Goal: Task Accomplishment & Management: Complete application form

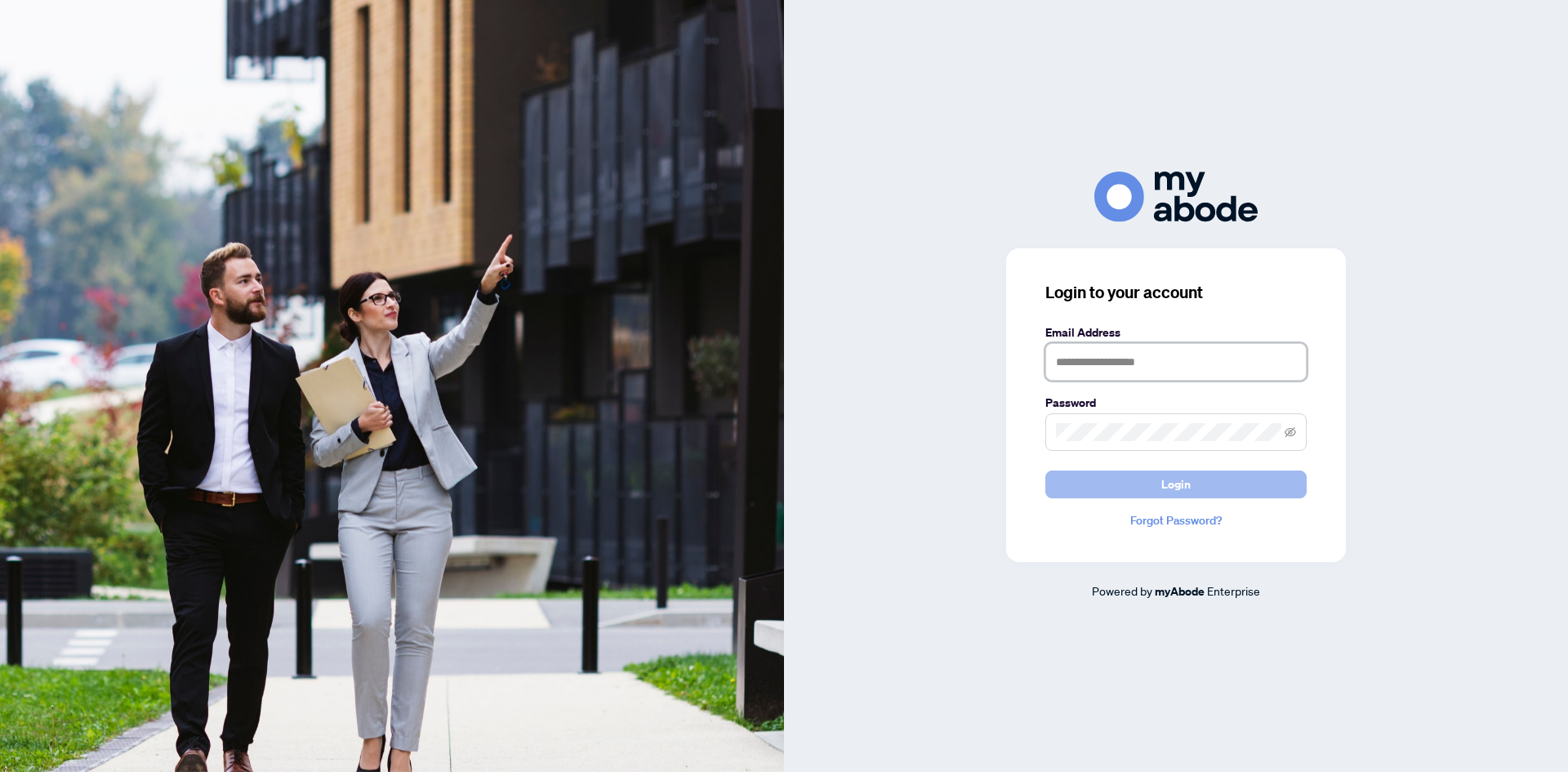
type input "**********"
click at [1169, 486] on span "Login" at bounding box center [1176, 485] width 29 height 26
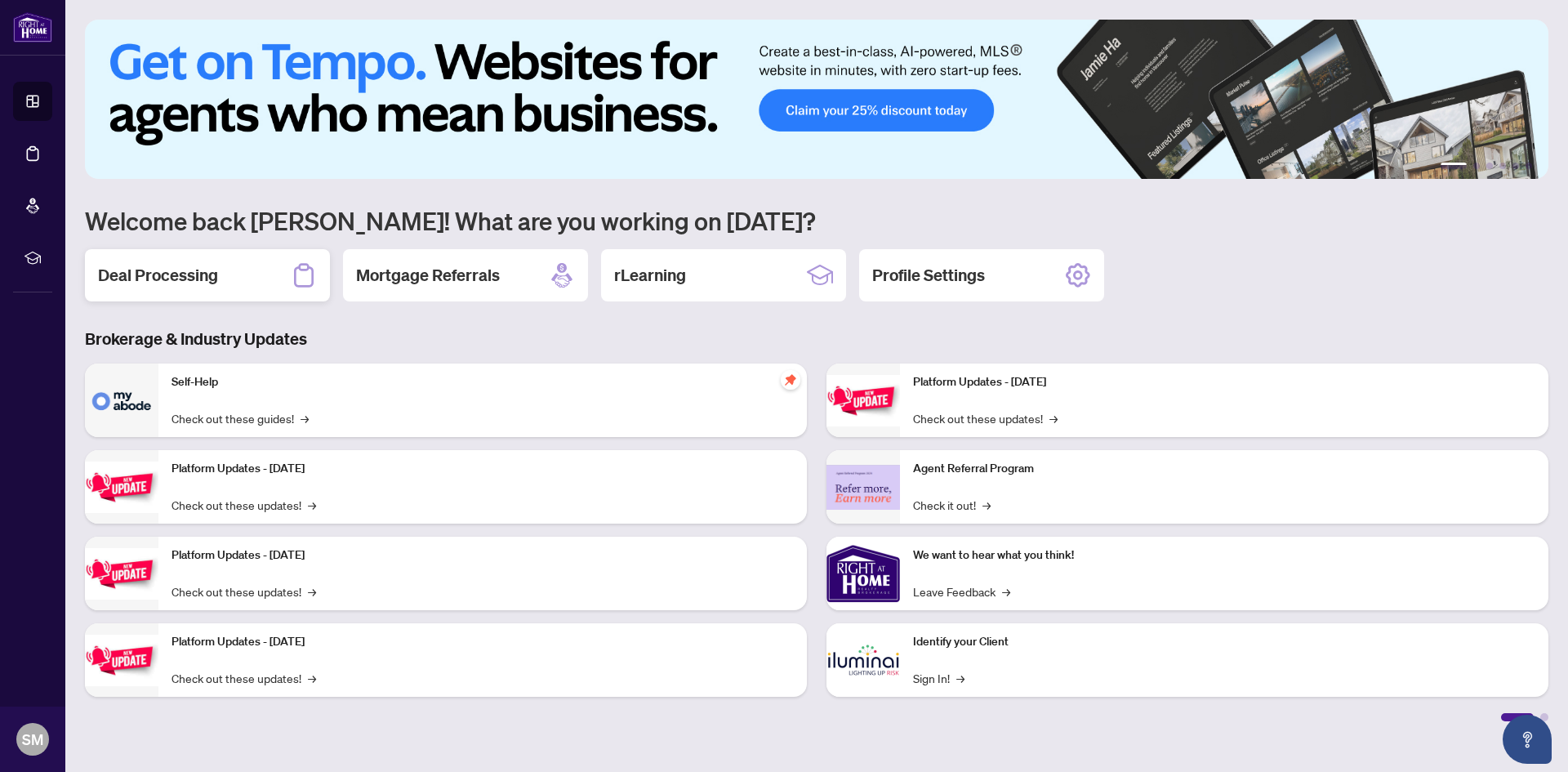
click at [192, 278] on h2 "Deal Processing" at bounding box center [158, 275] width 120 height 23
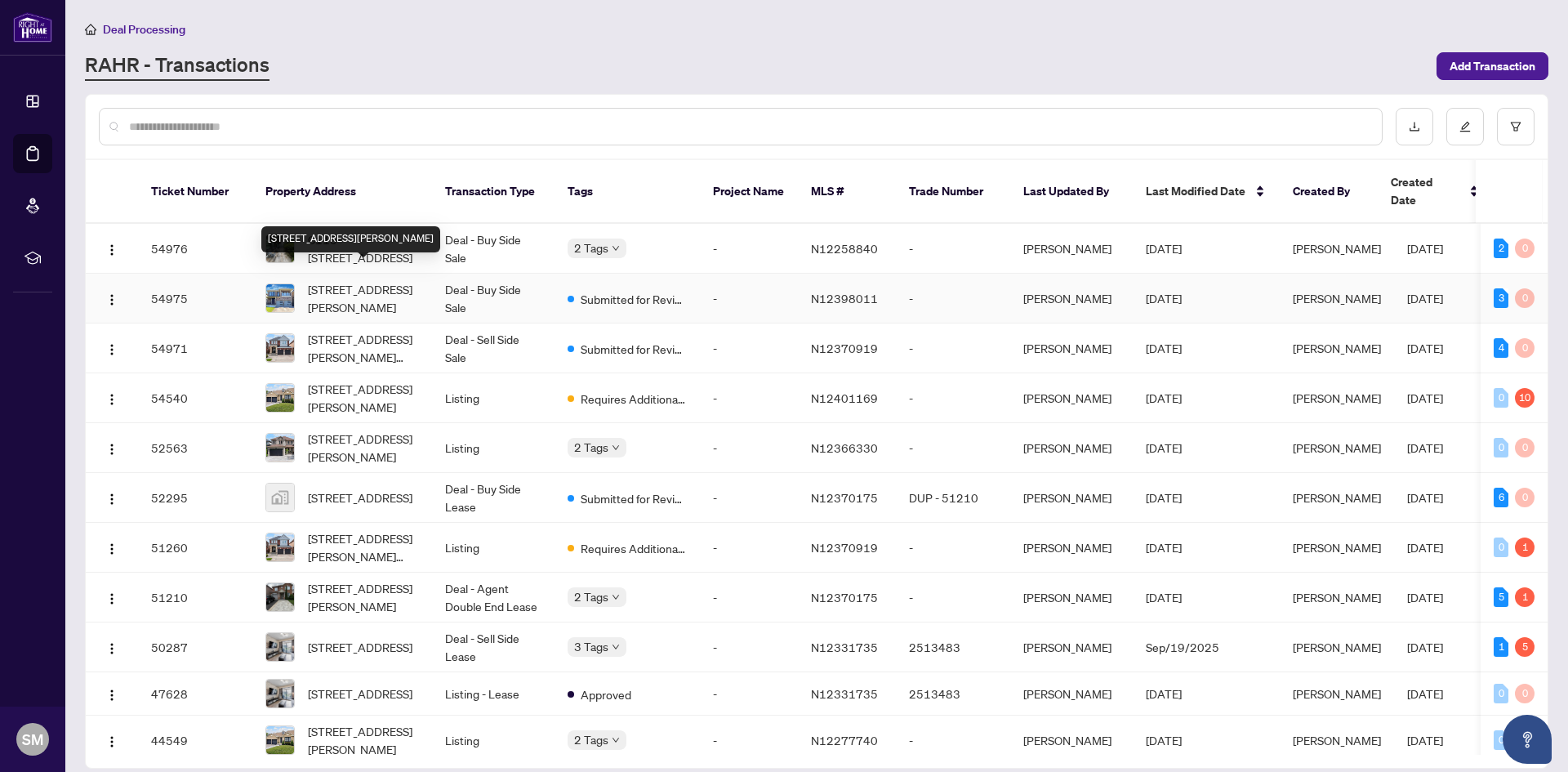
click at [358, 280] on span "[STREET_ADDRESS][PERSON_NAME]" at bounding box center [363, 298] width 111 height 36
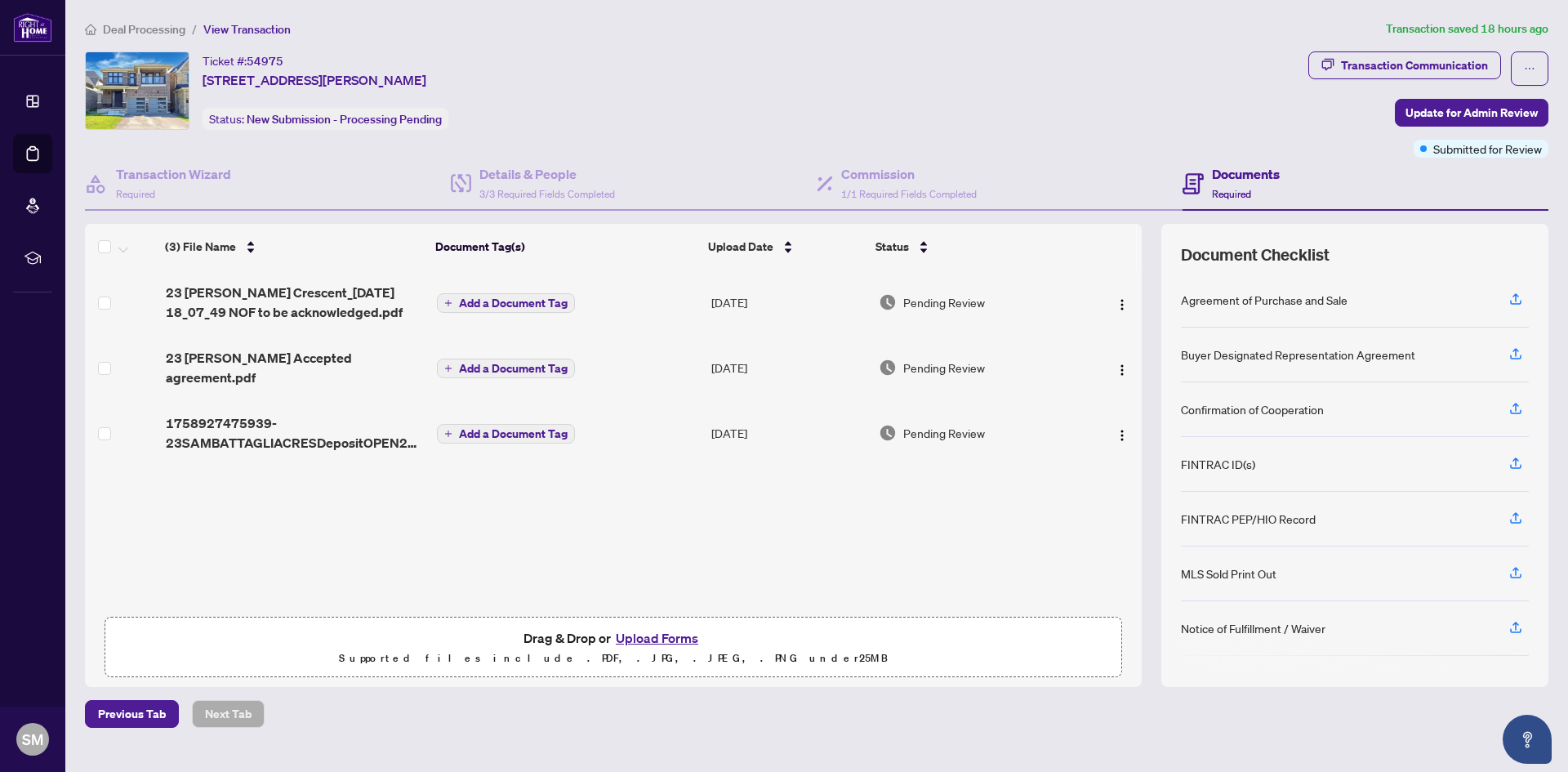
click at [644, 638] on button "Upload Forms" at bounding box center [657, 638] width 92 height 21
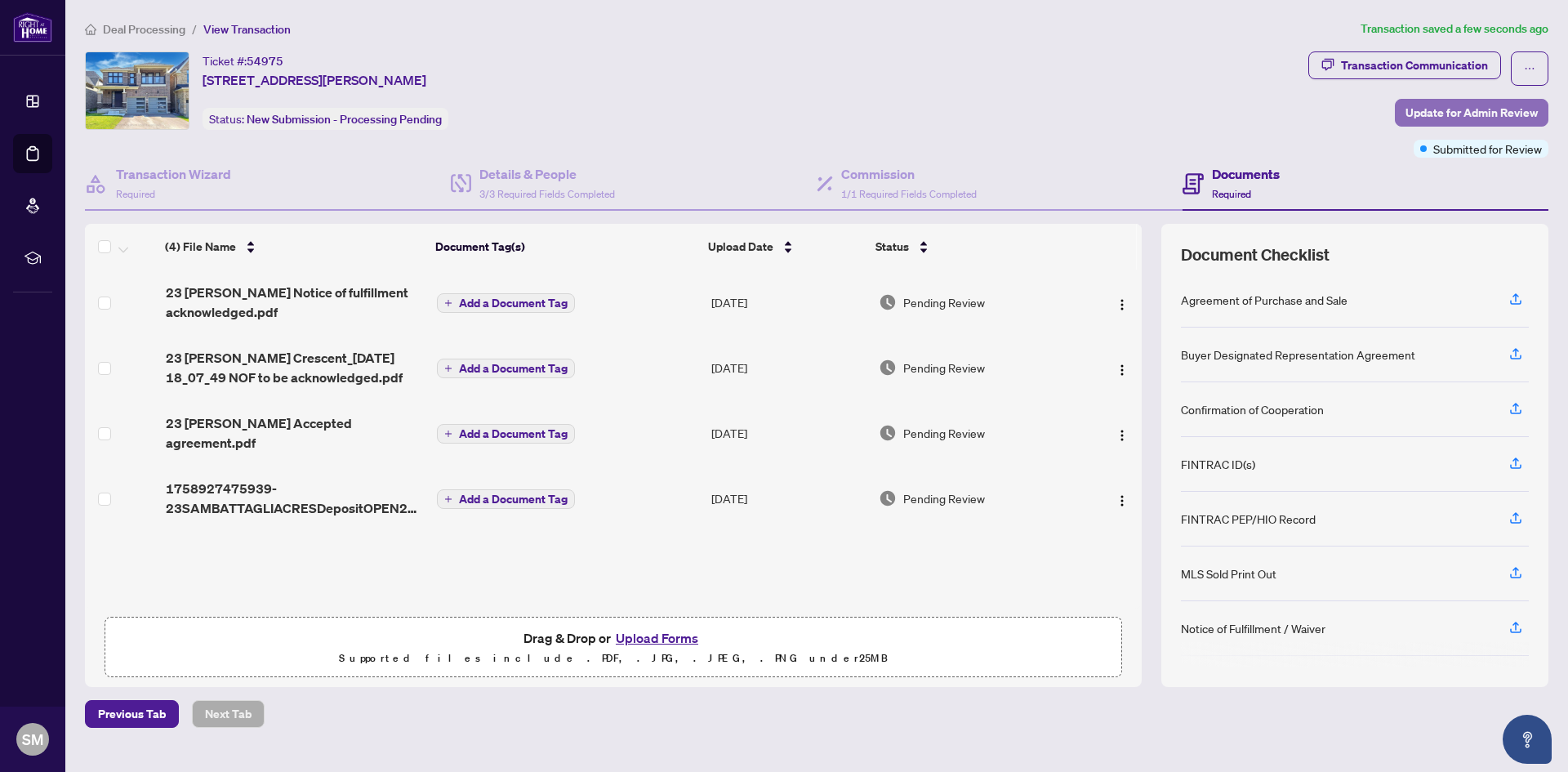
click at [1478, 112] on span "Update for Admin Review" at bounding box center [1471, 112] width 133 height 26
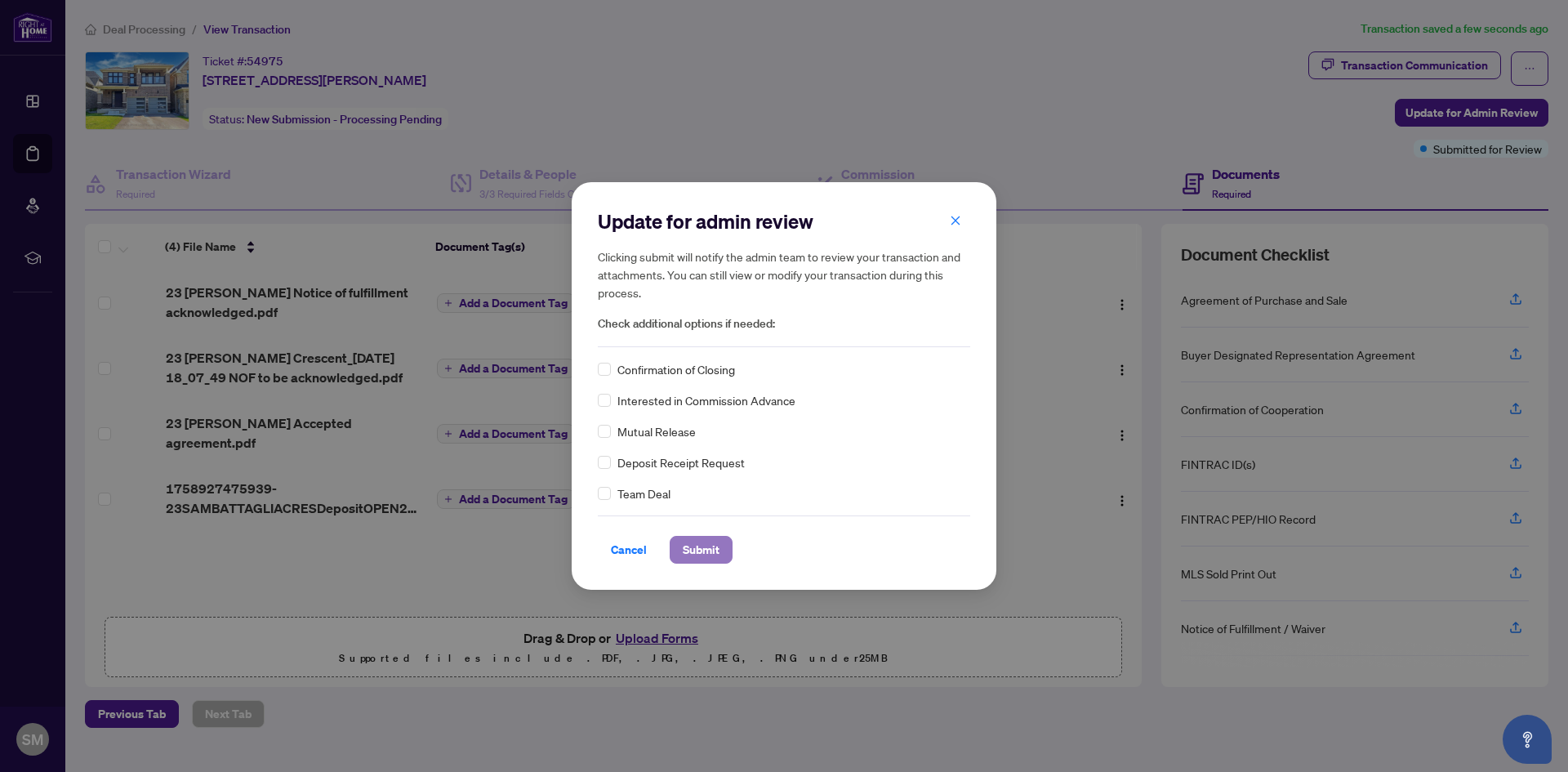
click at [683, 553] on span "Submit" at bounding box center [701, 550] width 37 height 26
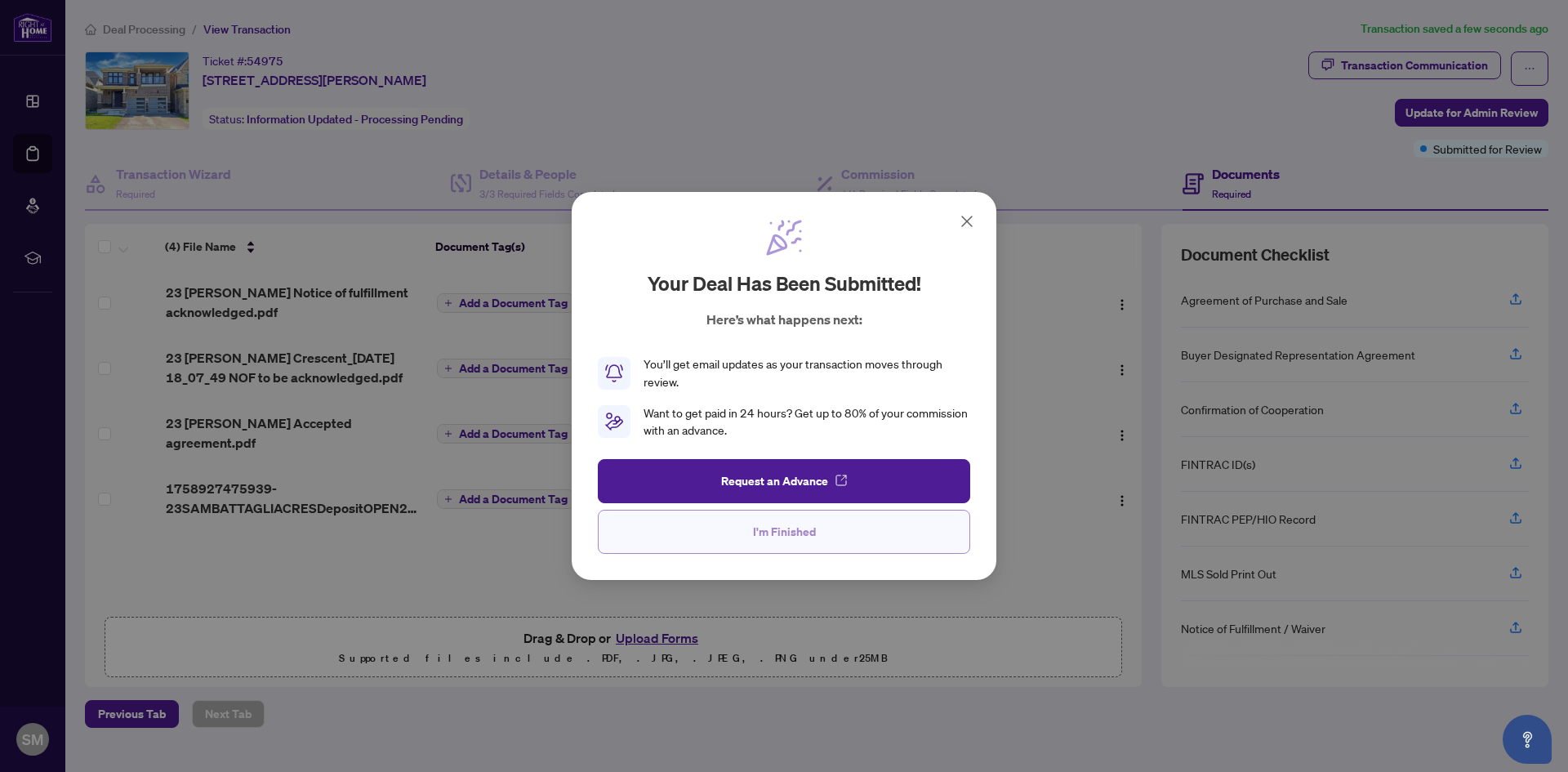
click at [764, 540] on span "I'm Finished" at bounding box center [784, 532] width 63 height 26
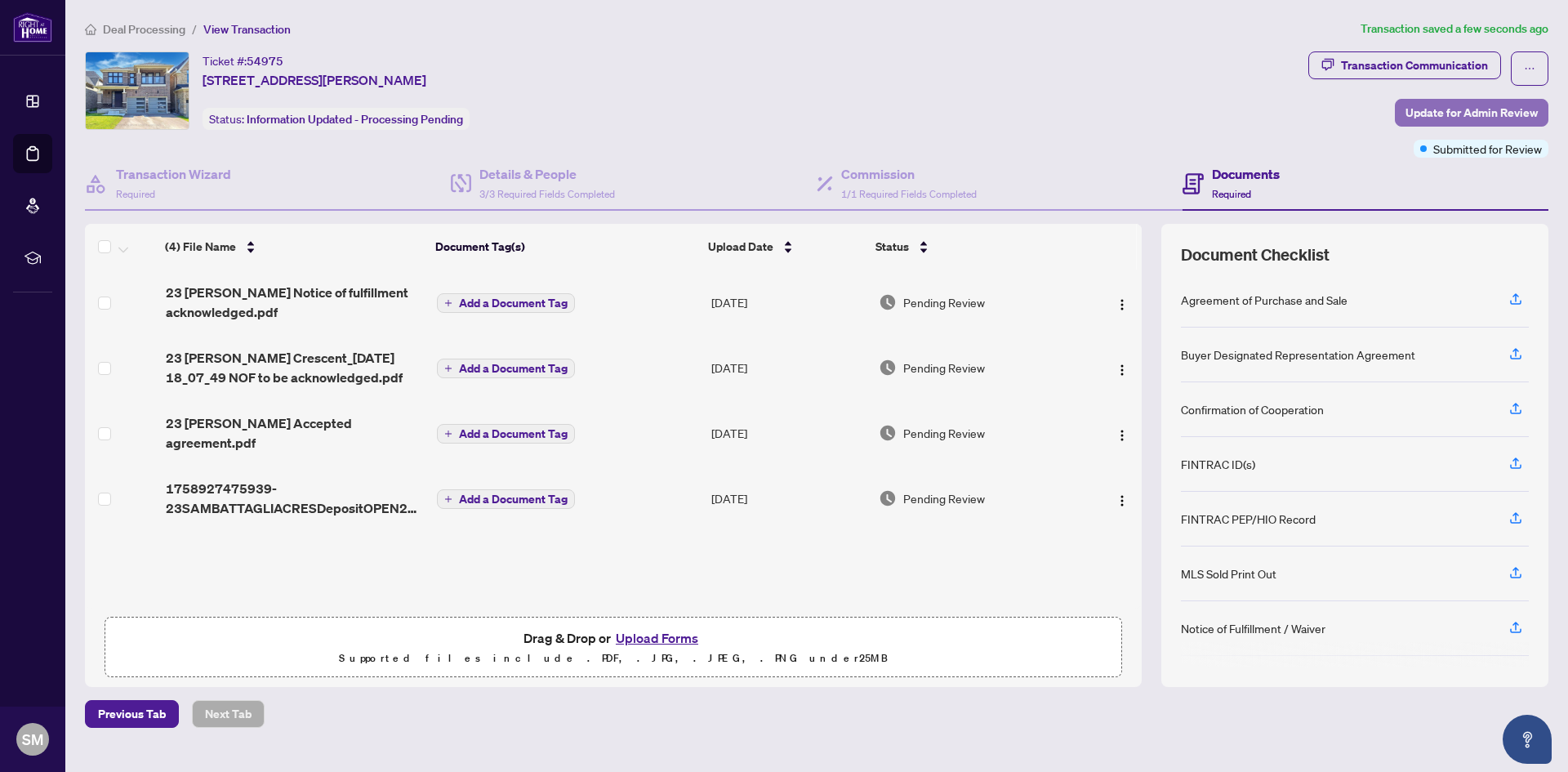
click at [1501, 109] on span "Update for Admin Review" at bounding box center [1471, 112] width 133 height 26
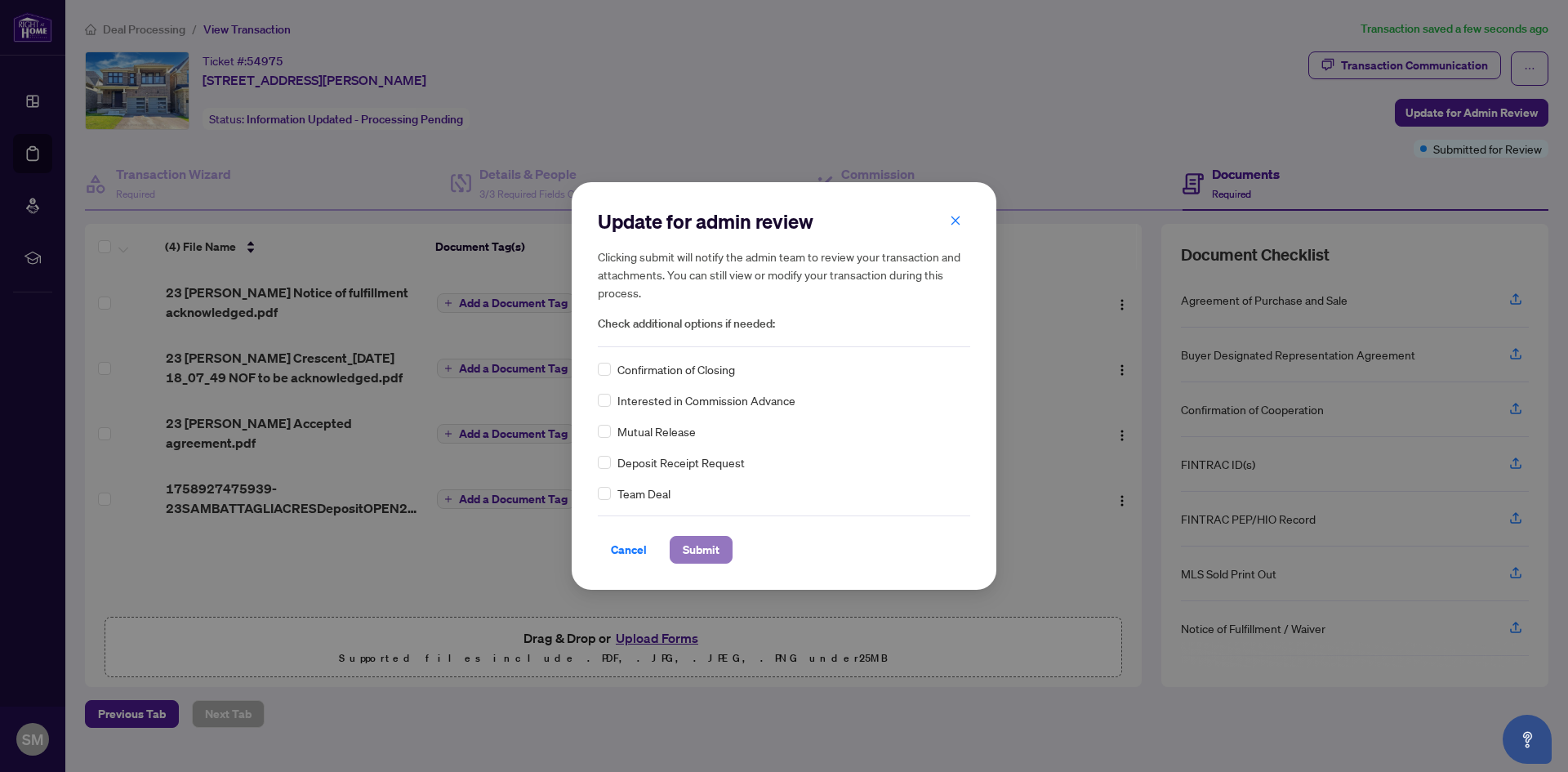
click at [704, 555] on span "Submit" at bounding box center [701, 550] width 37 height 26
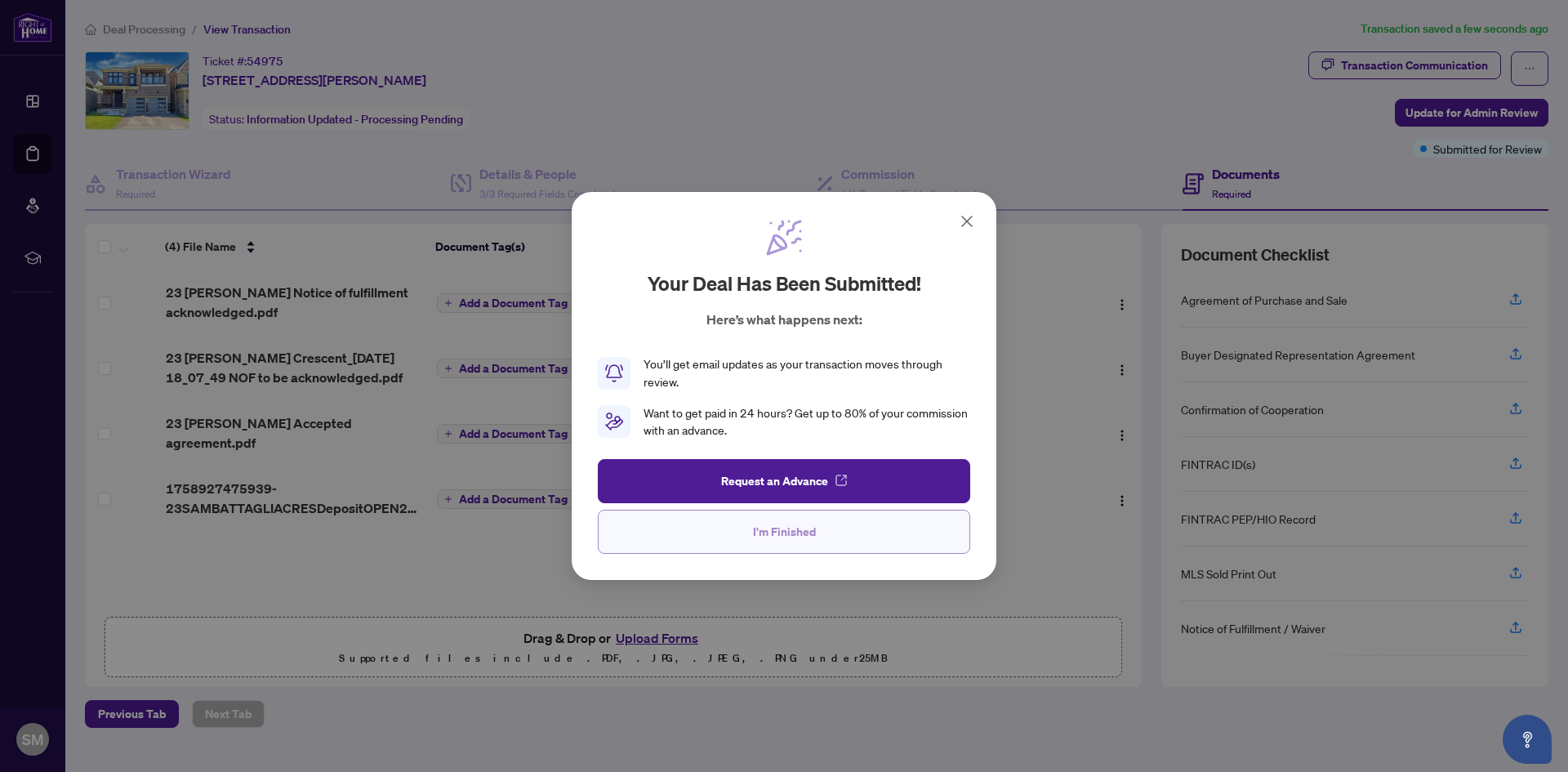
click at [744, 530] on button "I'm Finished" at bounding box center [784, 531] width 372 height 44
